Goal: Information Seeking & Learning: Learn about a topic

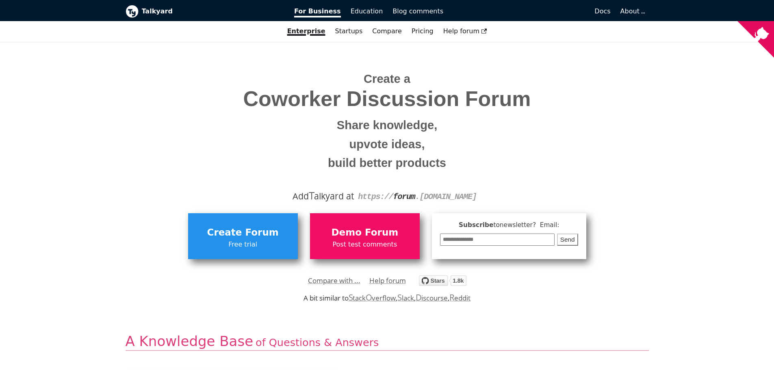
click at [495, 238] on input "email" at bounding box center [497, 240] width 115 height 13
click at [641, 236] on div "**********" at bounding box center [386, 245] width 523 height 81
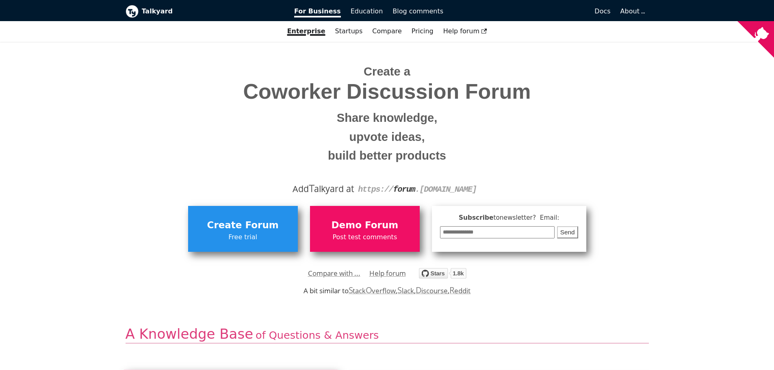
scroll to position [8, 0]
click at [329, 271] on link "Compare with ..." at bounding box center [334, 273] width 52 height 12
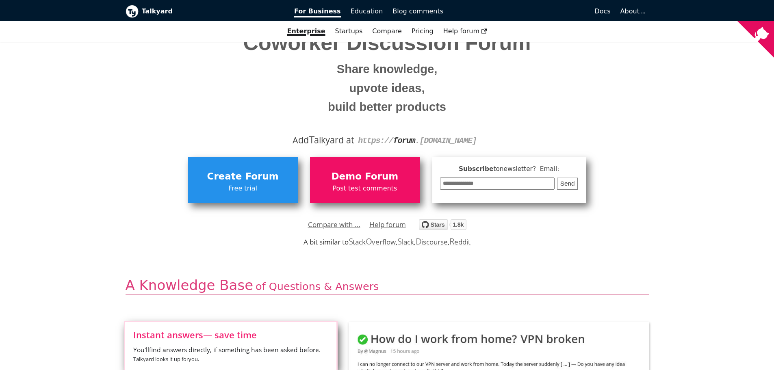
scroll to position [0, 0]
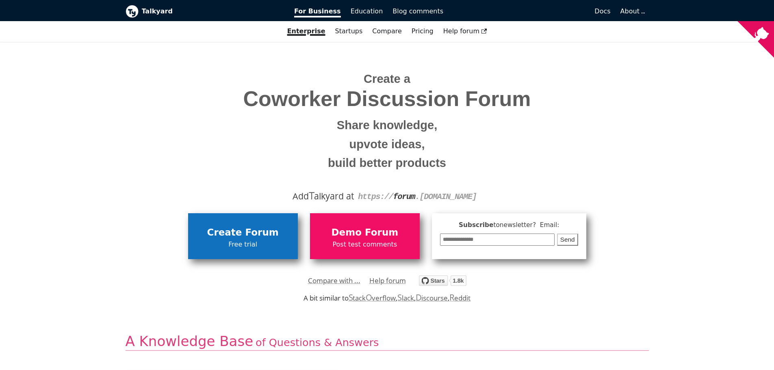
click at [235, 237] on span "Create Forum" at bounding box center [243, 232] width 102 height 15
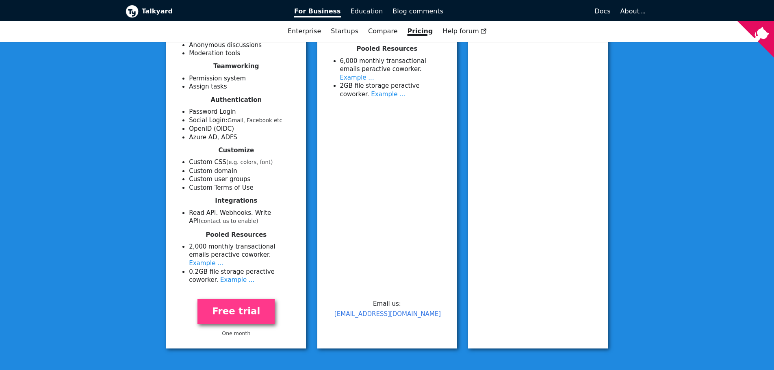
scroll to position [267, 0]
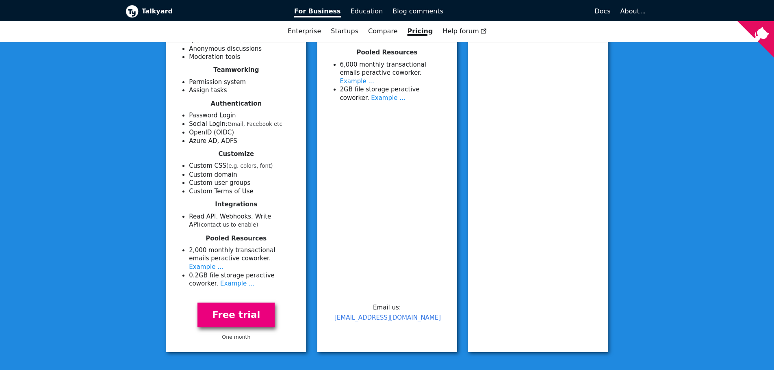
click at [238, 303] on link "Free trial" at bounding box center [235, 315] width 77 height 25
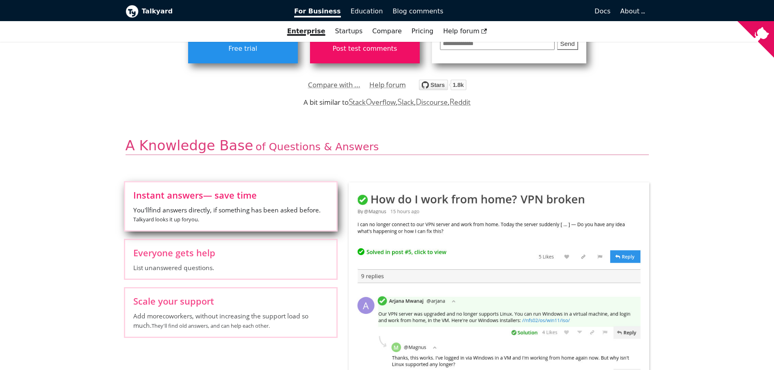
scroll to position [195, 0]
click at [207, 263] on label "Everyone gets help List unanswered questions." at bounding box center [230, 259] width 211 height 39
click at [0, 0] on input "Everyone gets help List unanswered questions." at bounding box center [0, 0] width 0 height 0
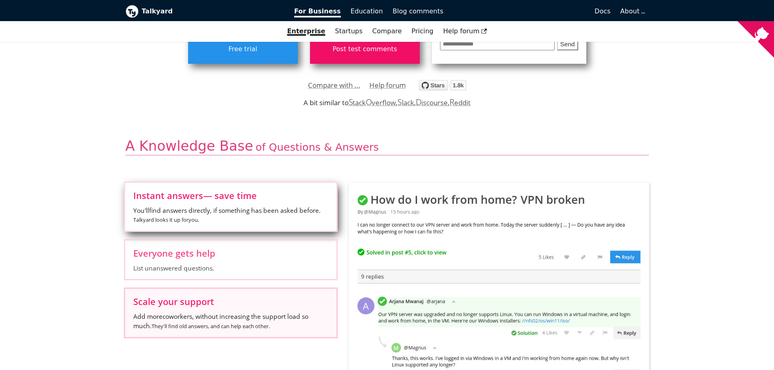
click at [211, 302] on span "Scale your support" at bounding box center [230, 301] width 195 height 9
click at [0, 0] on input "Scale your support Add more coworkers , without increasing the support load so …" at bounding box center [0, 0] width 0 height 0
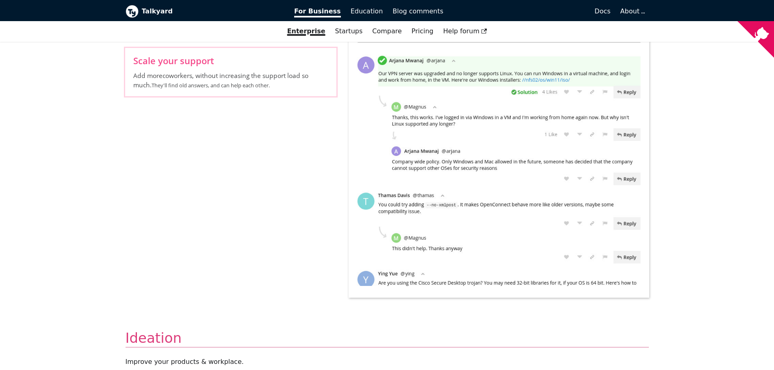
scroll to position [437, 0]
click at [0, 0] on input "Choose the right ideas Discuss ideas. Good reasons for/against surface to the t…" at bounding box center [0, 0] width 0 height 0
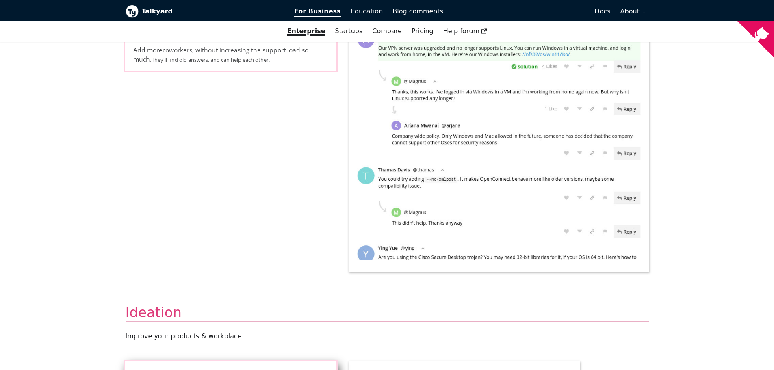
scroll to position [463, 0]
click at [0, 0] on input "Avoid mistakes See if others disagree with something. Read the replies, to find…" at bounding box center [0, 0] width 0 height 0
click at [0, 0] on input "Choose the right ideas Discuss ideas. Good reasons for/against surface to the t…" at bounding box center [0, 0] width 0 height 0
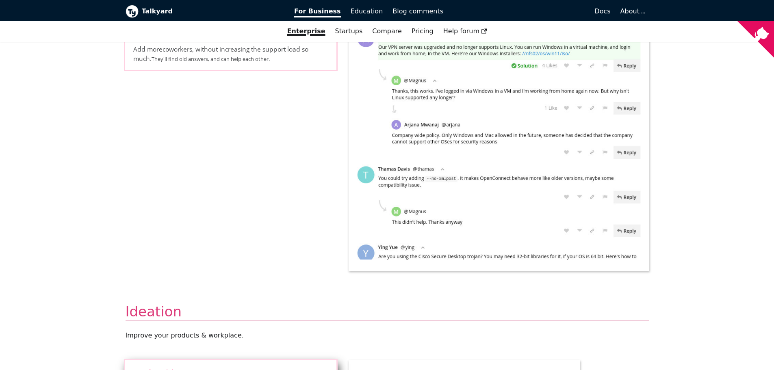
click at [0, 0] on input "Gather ideas Sort by Like votes" at bounding box center [0, 0] width 0 height 0
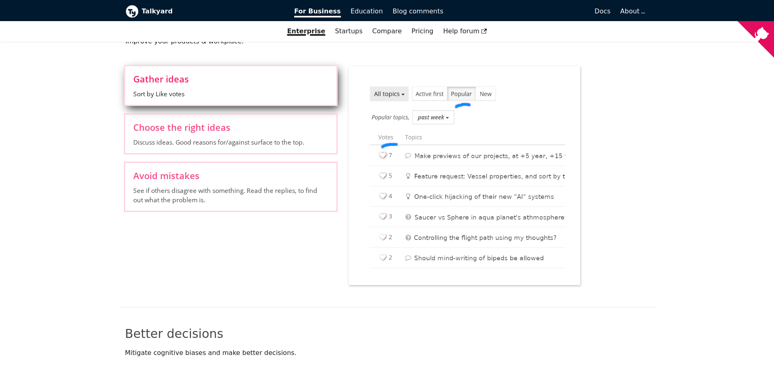
scroll to position [757, 0]
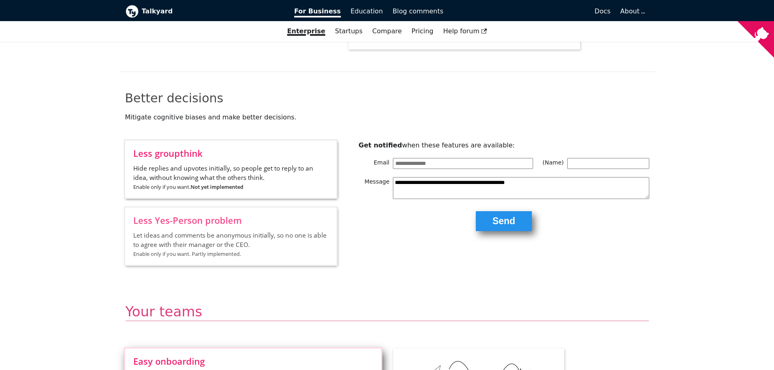
scroll to position [993, 0]
click at [0, 0] on input "Insight and transparency Organize discussions into categories, one for each tea…" at bounding box center [0, 0] width 0 height 0
click at [0, 0] on input "Reach the right people Post a question to a team , and the right people will an…" at bounding box center [0, 0] width 0 height 0
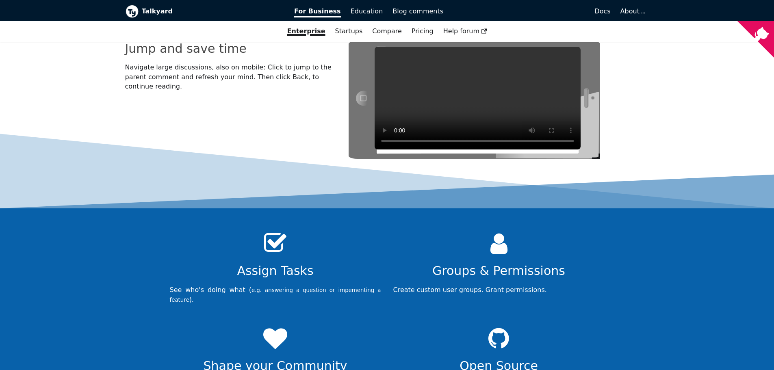
scroll to position [2578, 0]
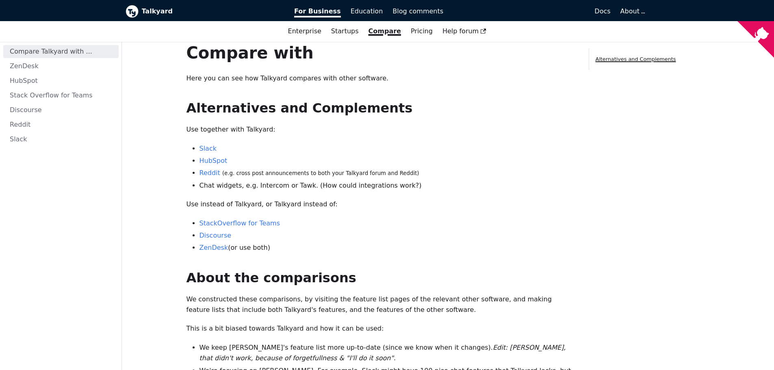
scroll to position [6, 0]
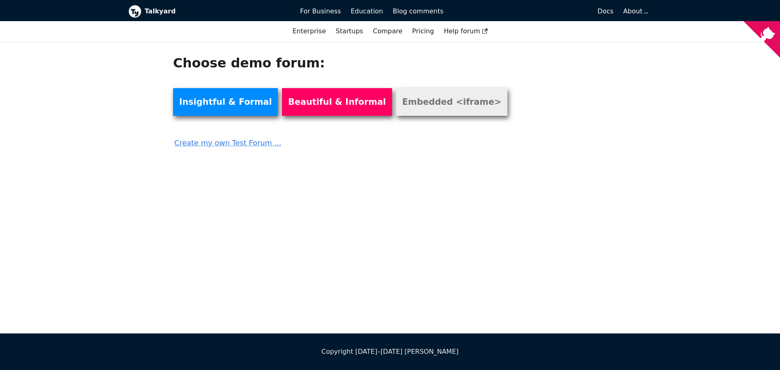
click at [396, 95] on link "Embedded <iframe>" at bounding box center [451, 102] width 111 height 28
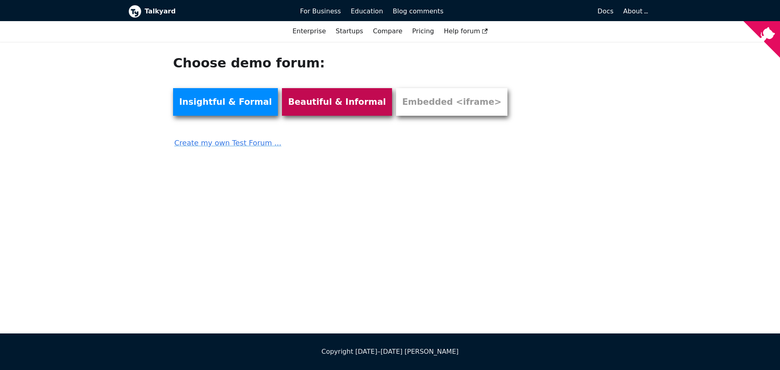
click at [315, 98] on link "Beautiful & Informal" at bounding box center [337, 102] width 110 height 28
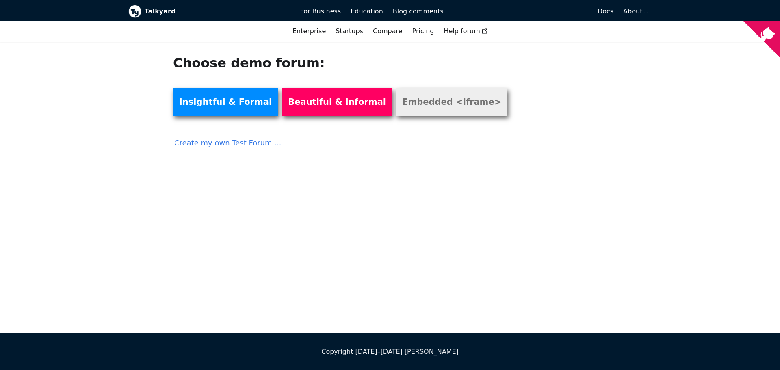
click at [404, 105] on link "Embedded <iframe>" at bounding box center [451, 102] width 111 height 28
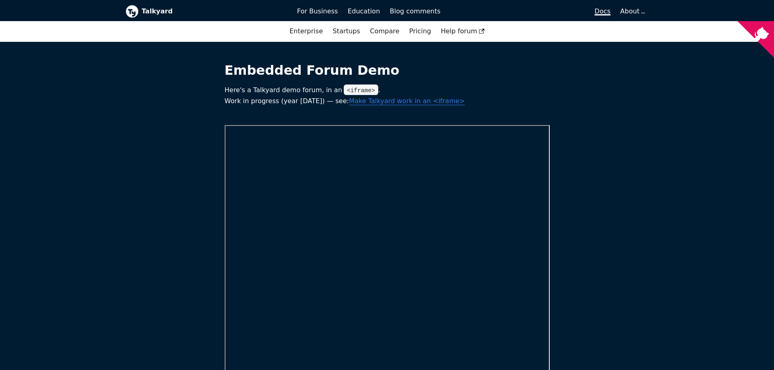
click at [600, 14] on span "Docs" at bounding box center [602, 11] width 16 height 8
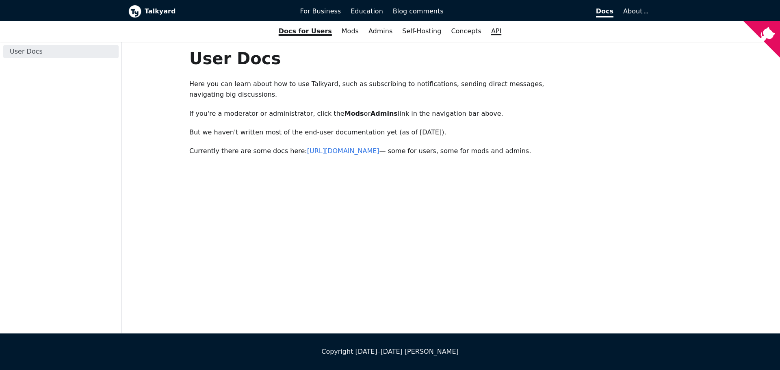
click at [486, 31] on link "API" at bounding box center [496, 31] width 20 height 14
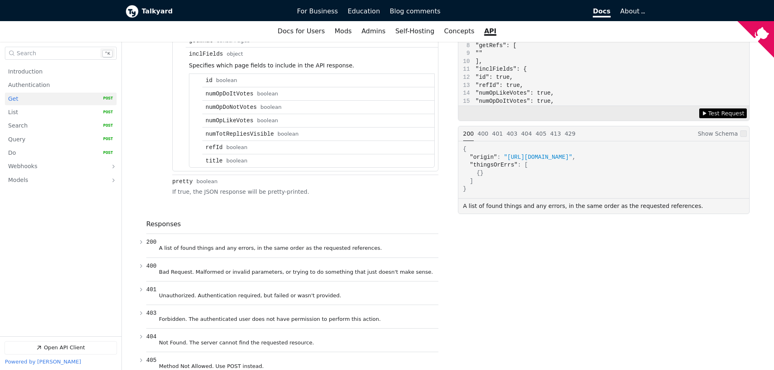
scroll to position [632, 0]
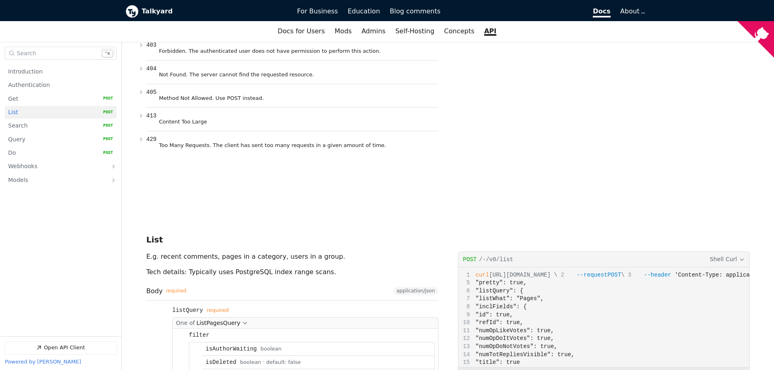
scroll to position [900, 0]
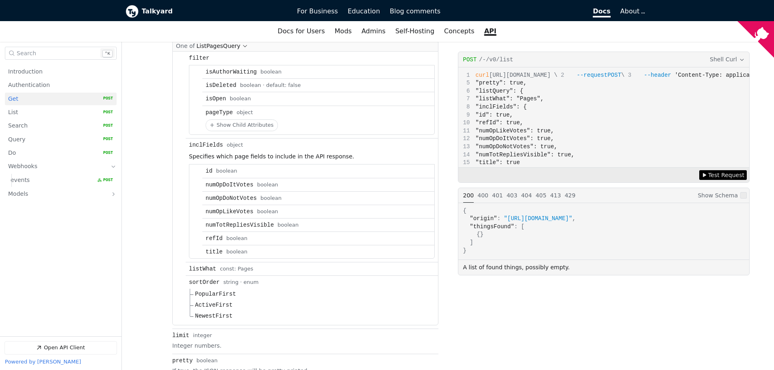
scroll to position [891, 0]
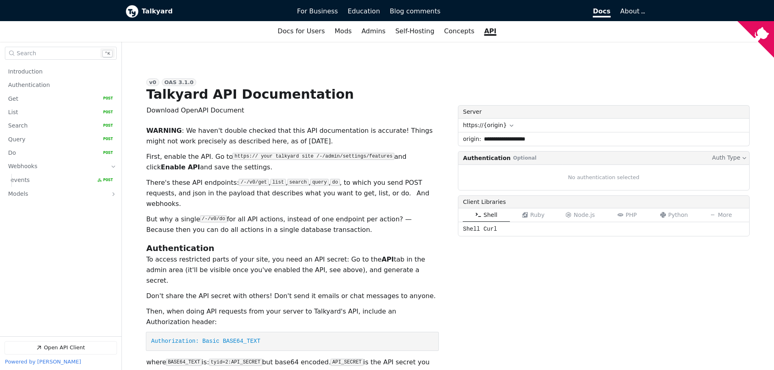
drag, startPoint x: 462, startPoint y: 138, endPoint x: 551, endPoint y: 143, distance: 89.9
click at [551, 143] on div "**********" at bounding box center [604, 139] width 292 height 14
click at [551, 143] on input "**********" at bounding box center [615, 138] width 268 height 13
